Goal: Use online tool/utility: Utilize a website feature to perform a specific function

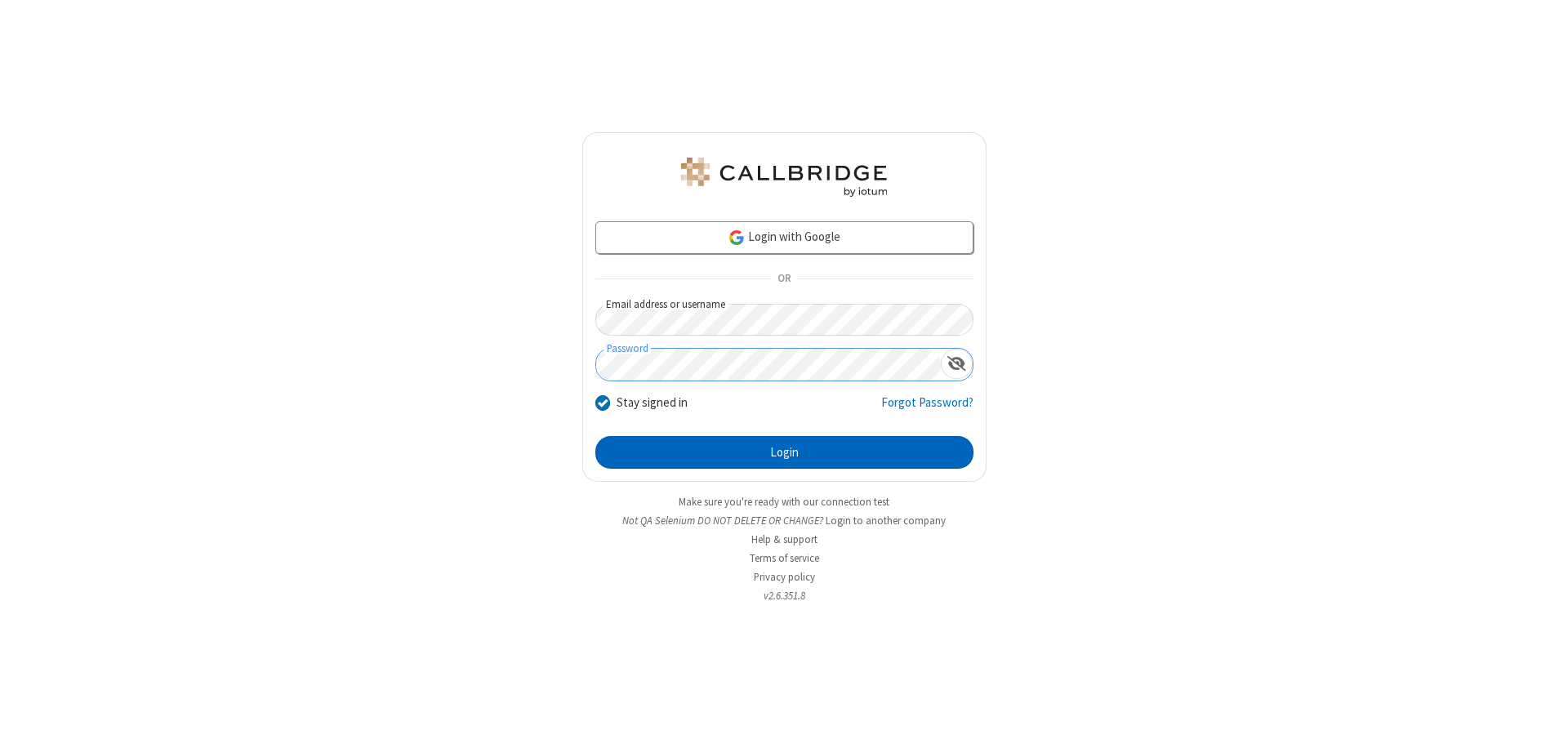
click at [784, 452] on button "Login" at bounding box center [784, 452] width 378 height 33
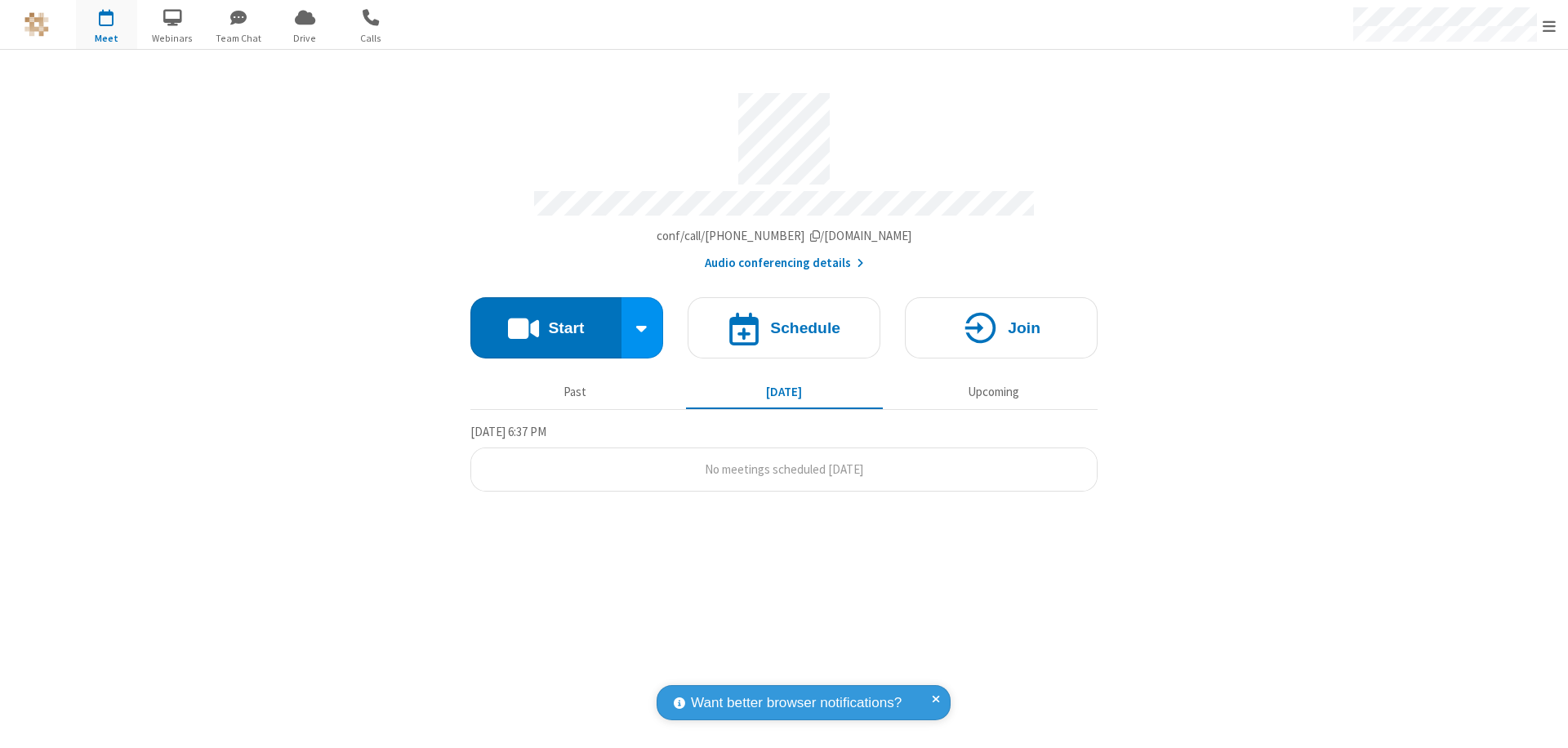
click at [545, 320] on button "Start" at bounding box center [545, 328] width 151 height 61
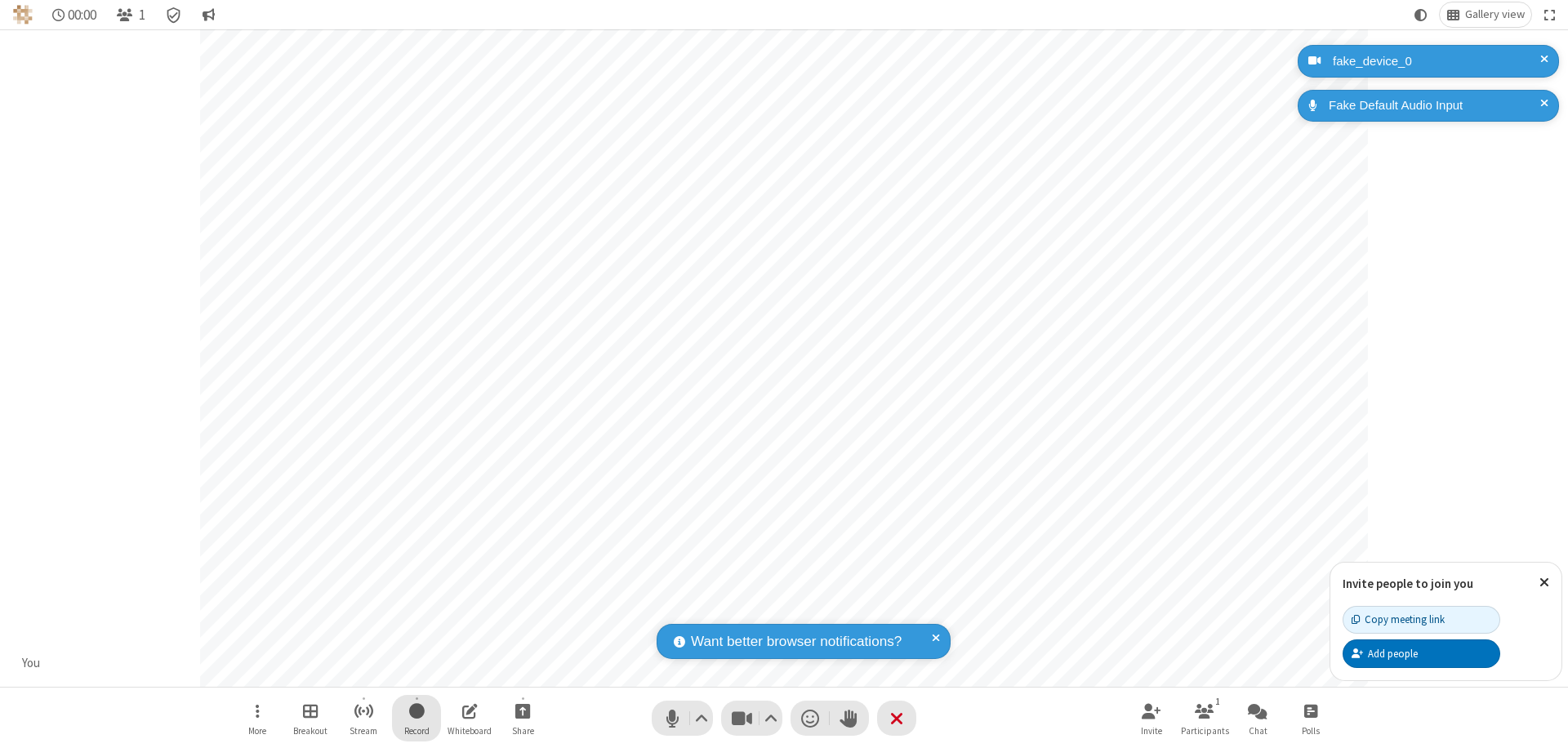
click at [417, 718] on span "Start recording" at bounding box center [417, 711] width 16 height 21
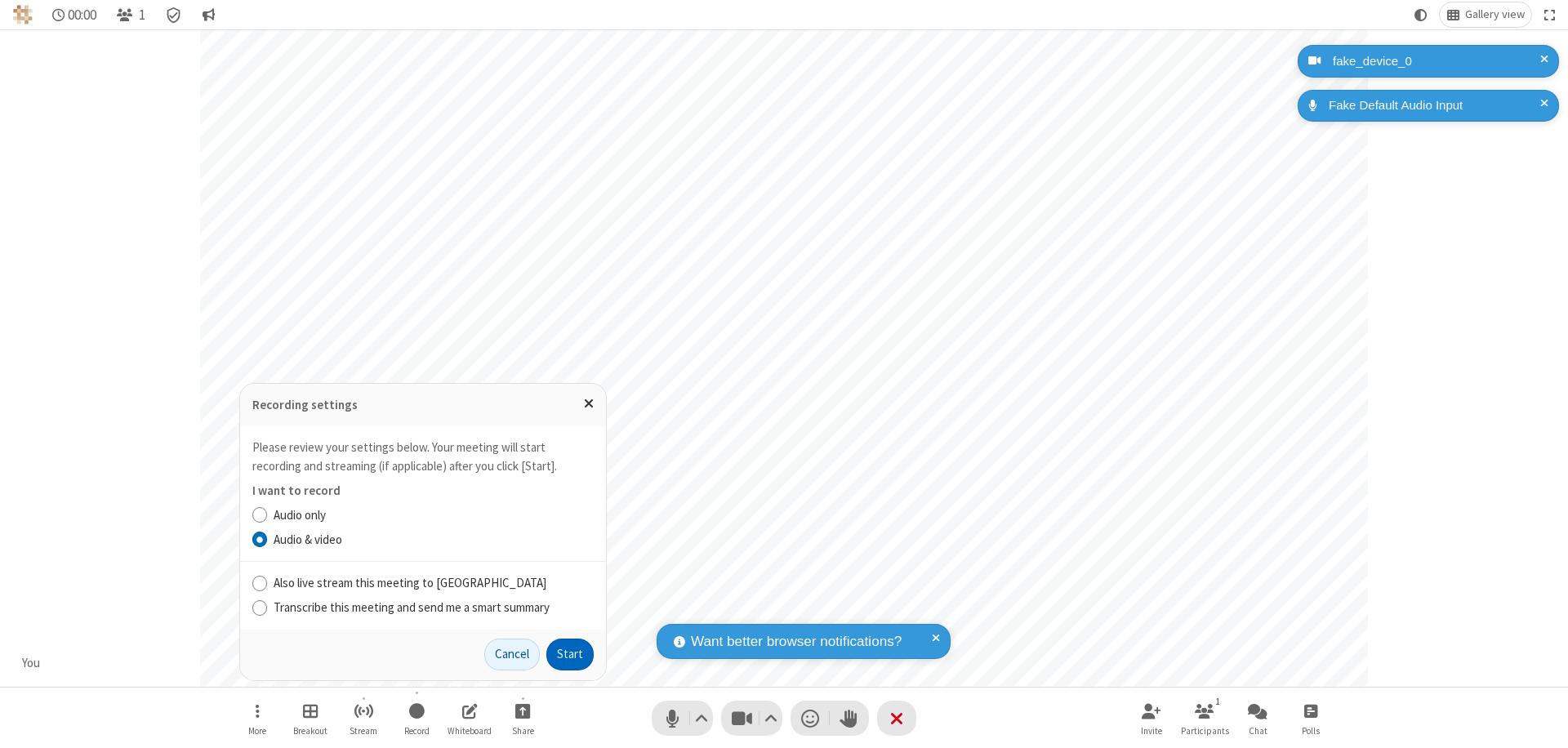
click at [570, 654] on button "Start" at bounding box center [570, 655] width 47 height 33
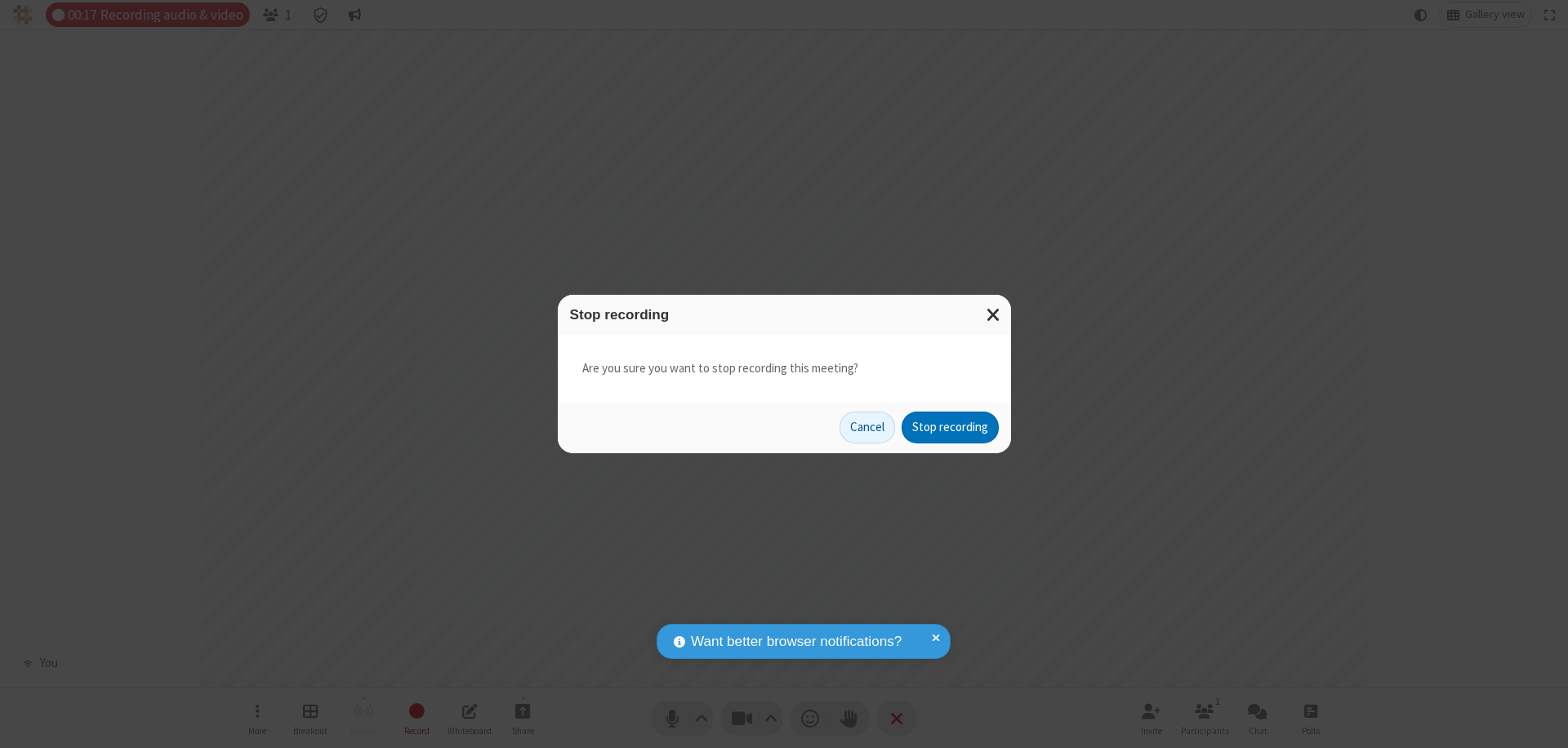
click at [950, 427] on button "Stop recording" at bounding box center [951, 428] width 98 height 33
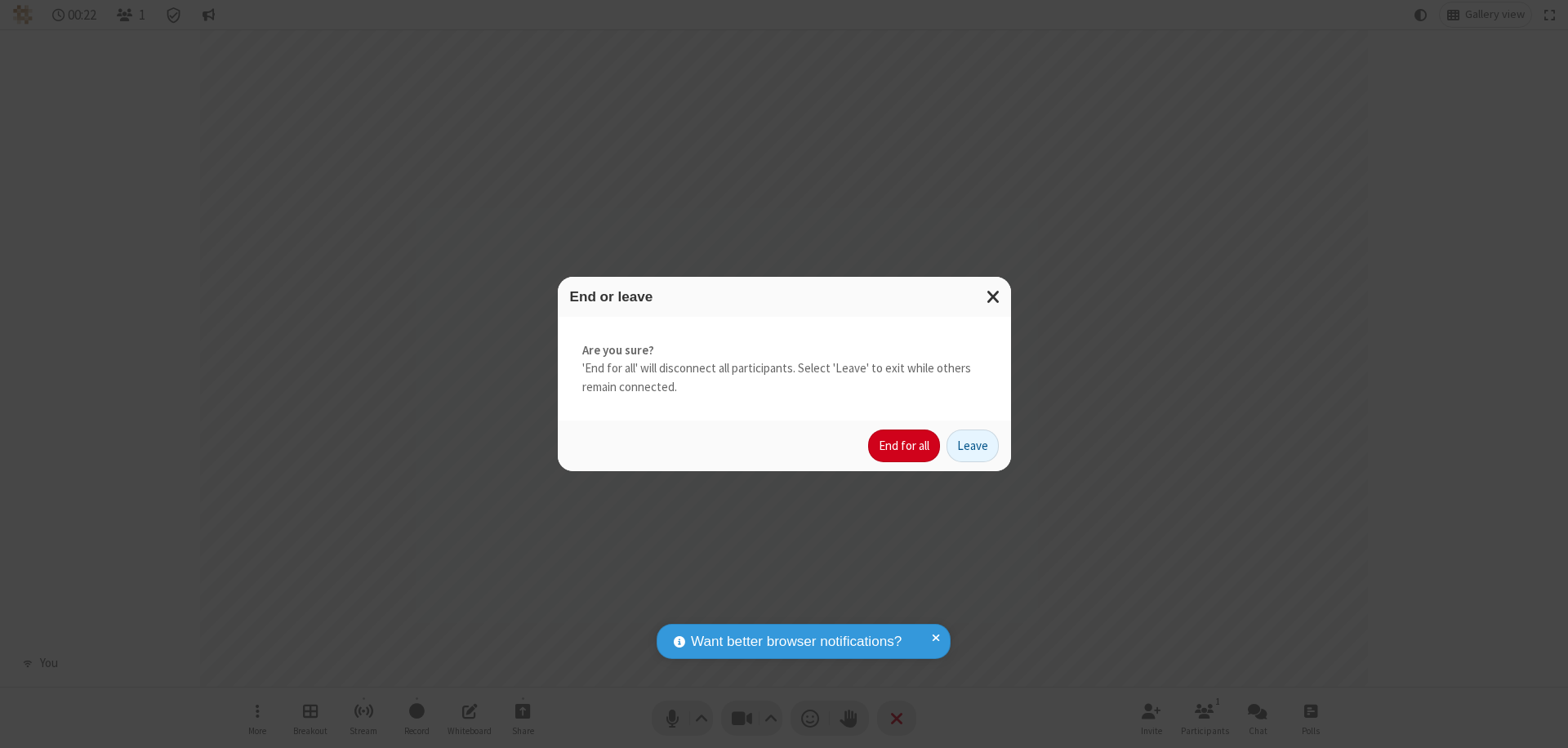
click at [905, 446] on button "End for all" at bounding box center [904, 446] width 72 height 33
